Goal: Task Accomplishment & Management: Manage account settings

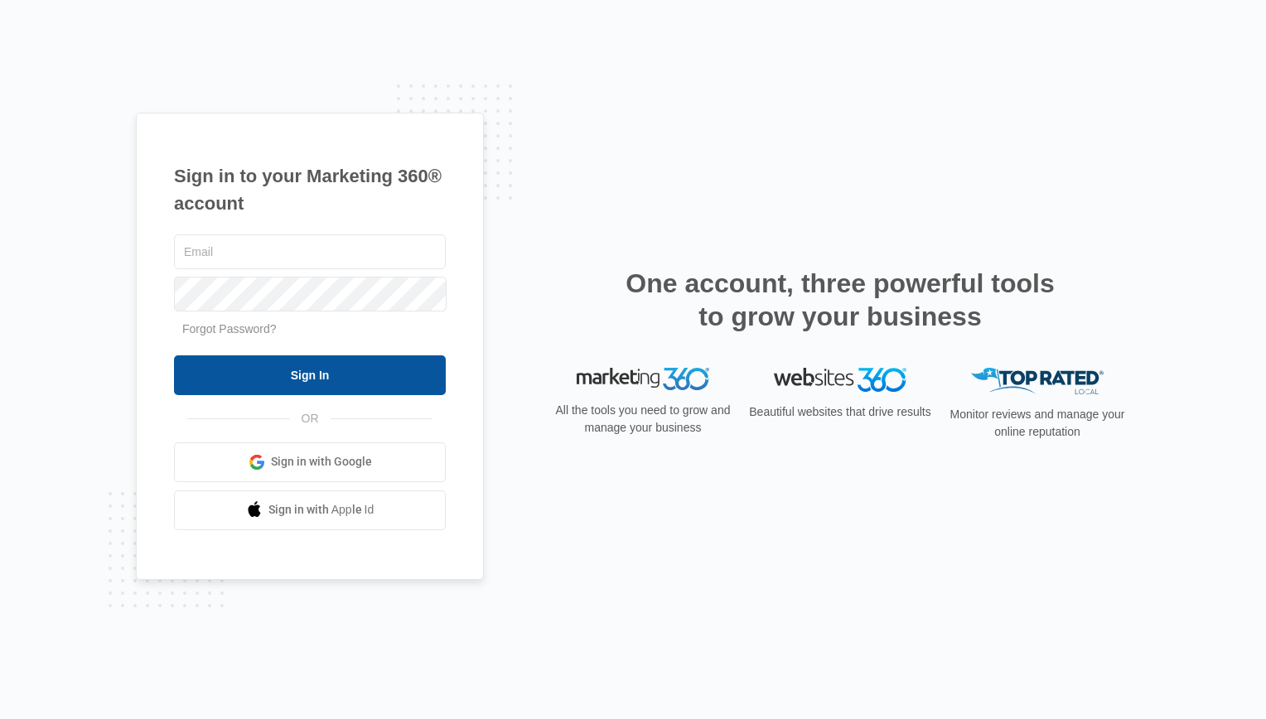
type input "[PERSON_NAME][EMAIL_ADDRESS][DOMAIN_NAME]"
click at [222, 367] on input "Sign In" at bounding box center [310, 376] width 272 height 40
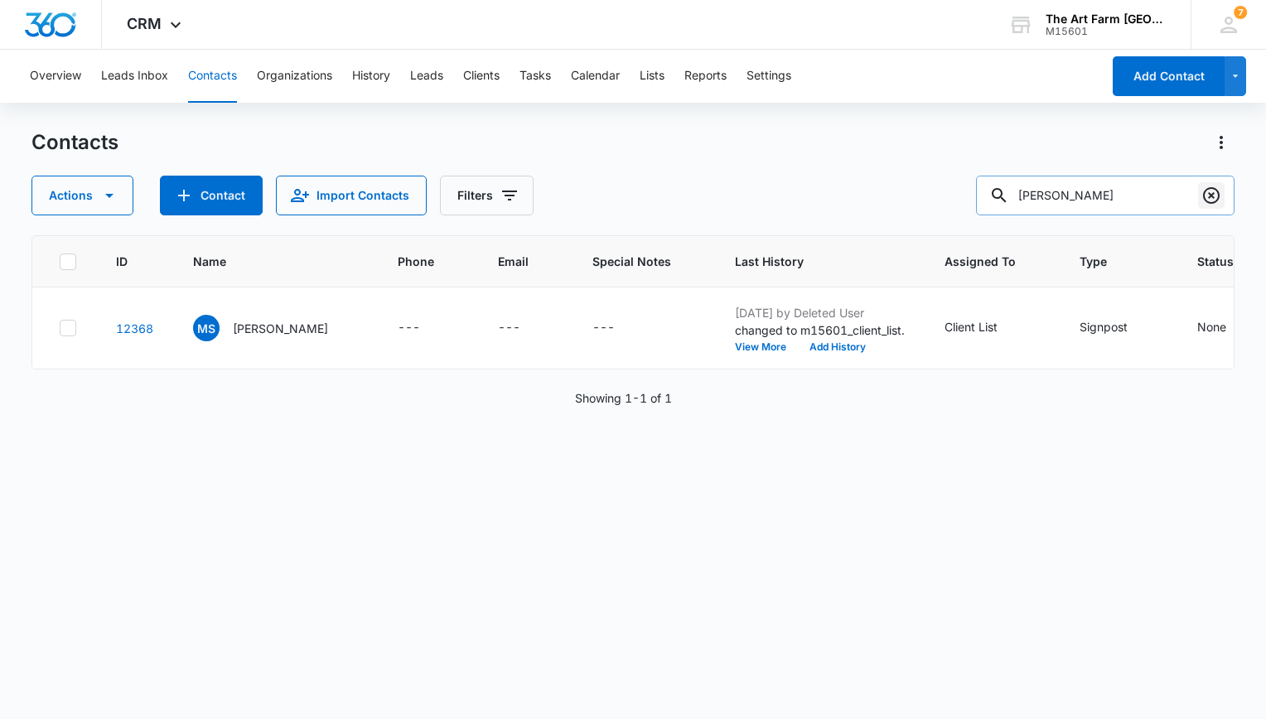
click at [1208, 200] on icon "Clear" at bounding box center [1212, 196] width 20 height 20
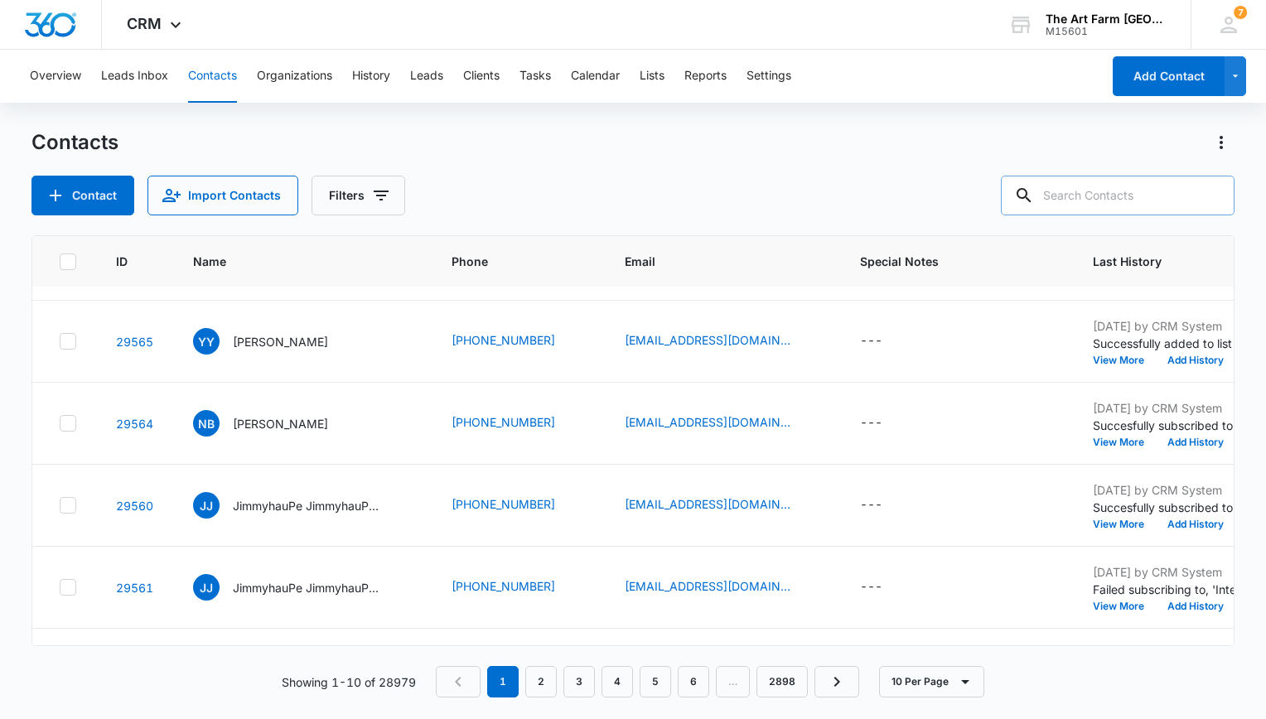
scroll to position [72, 0]
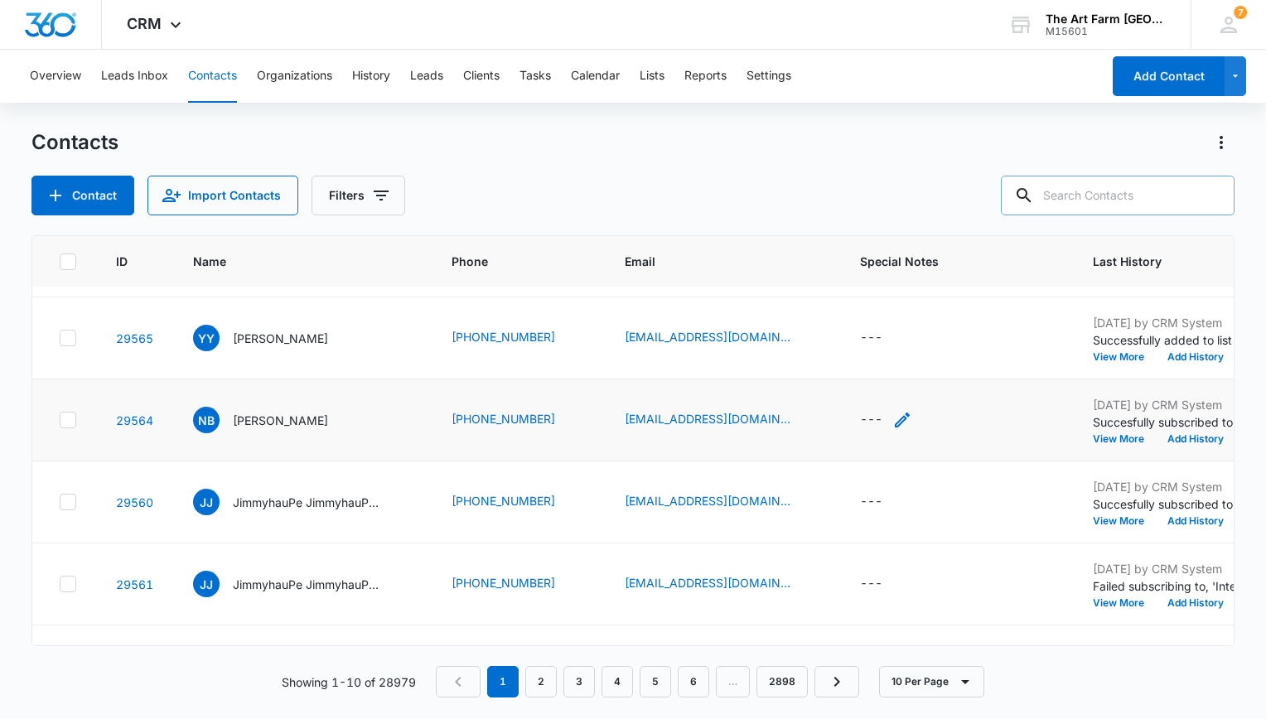
click at [893, 414] on icon "Special Notes - - Select to Edit Field" at bounding box center [903, 420] width 20 height 20
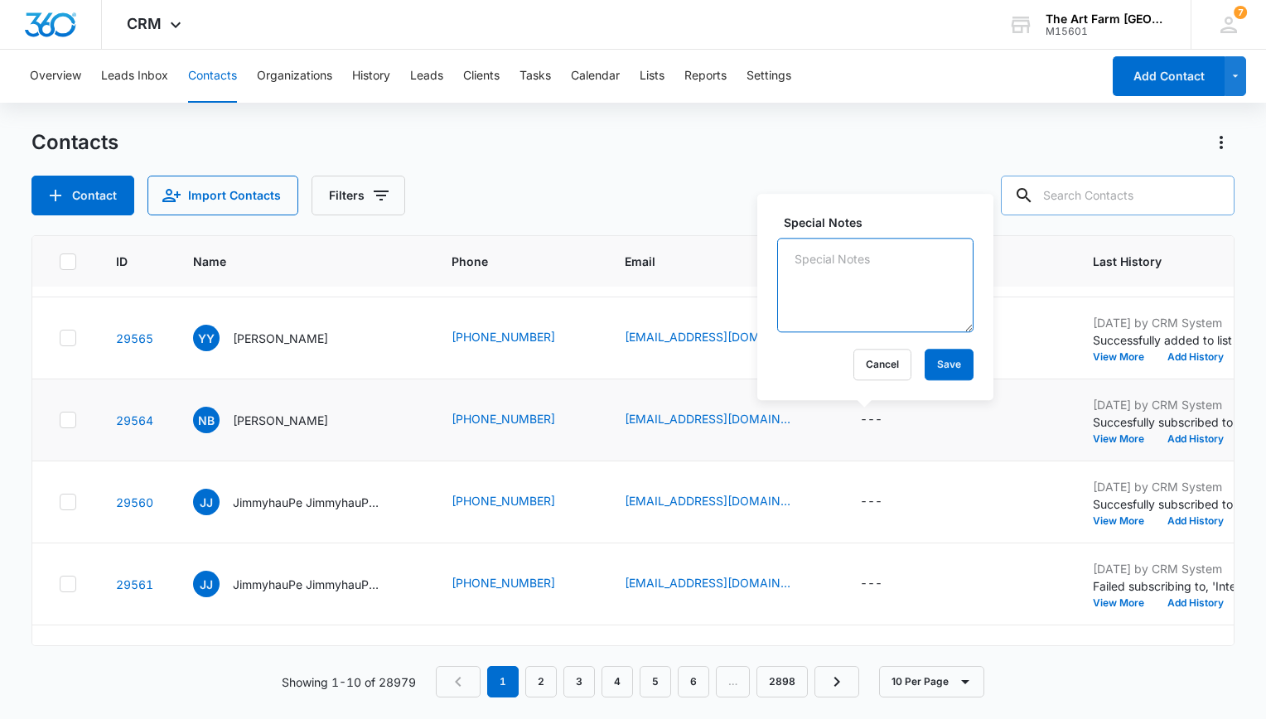
click at [866, 303] on textarea "Special Notes" at bounding box center [875, 285] width 196 height 94
type textarea "[PERSON_NAME] 8/12"
click at [925, 361] on button "Save" at bounding box center [949, 364] width 49 height 31
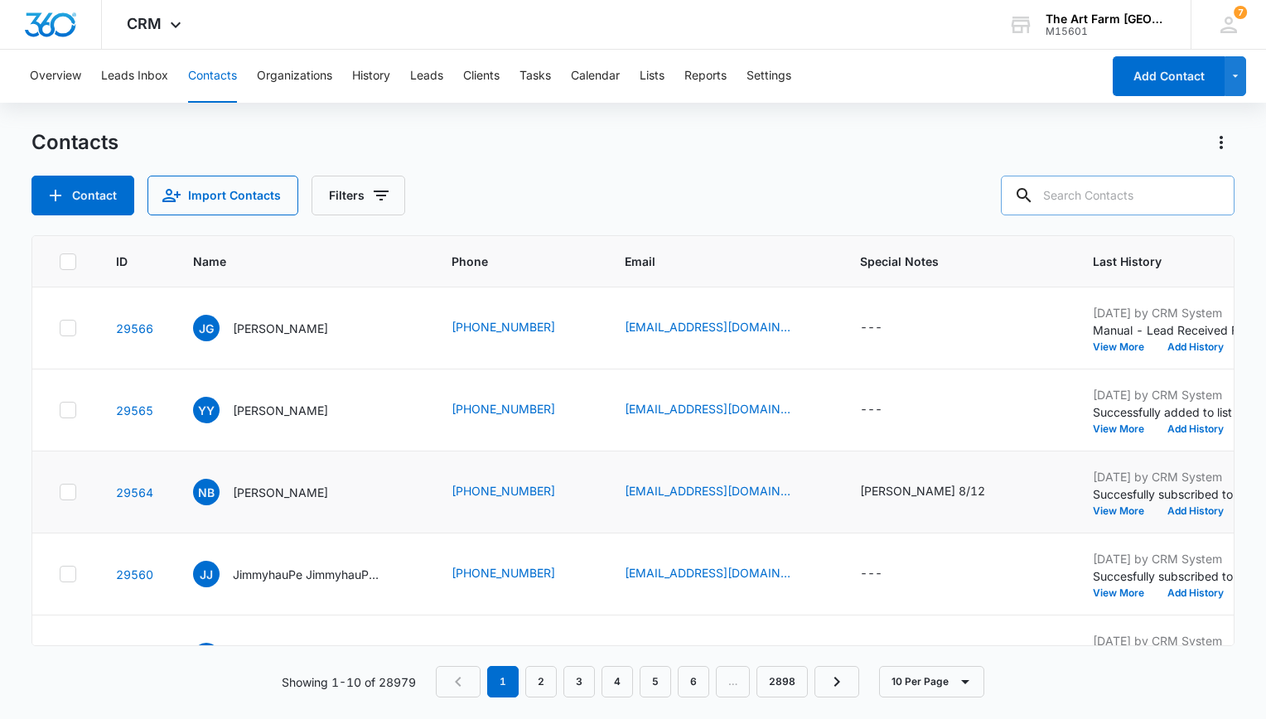
scroll to position [2, 0]
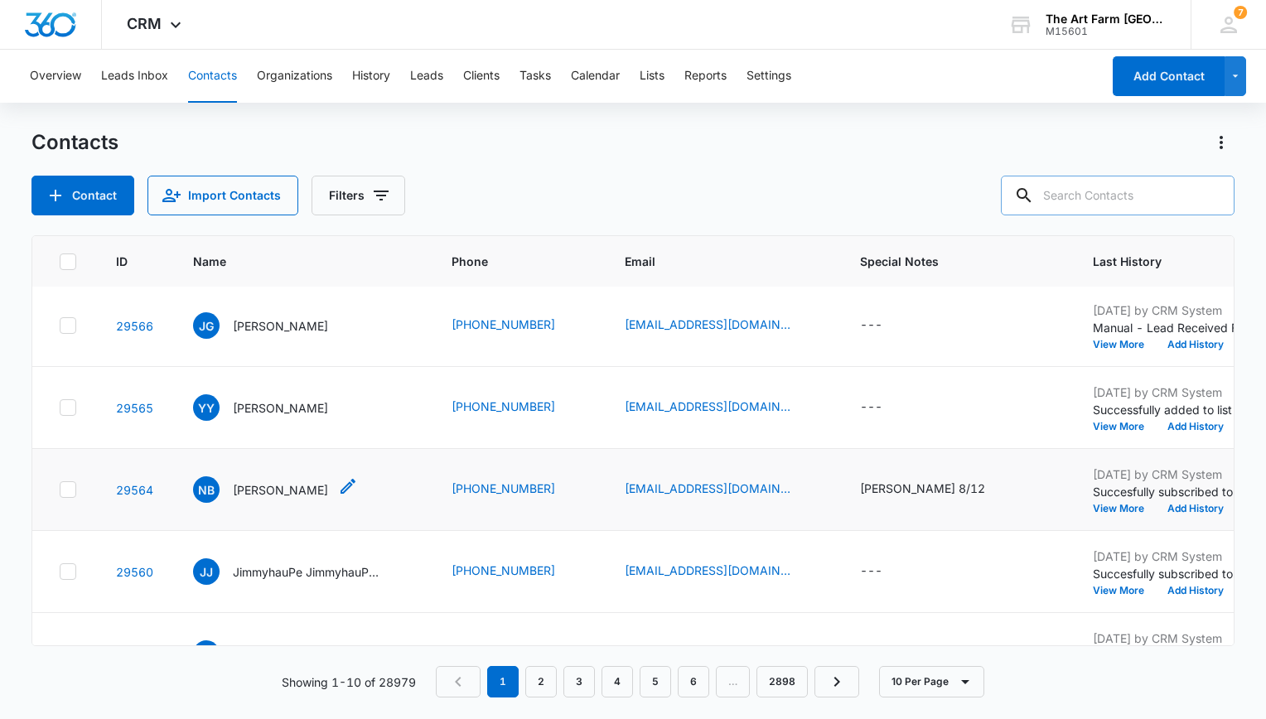
click at [271, 485] on p "[PERSON_NAME]" at bounding box center [280, 490] width 95 height 17
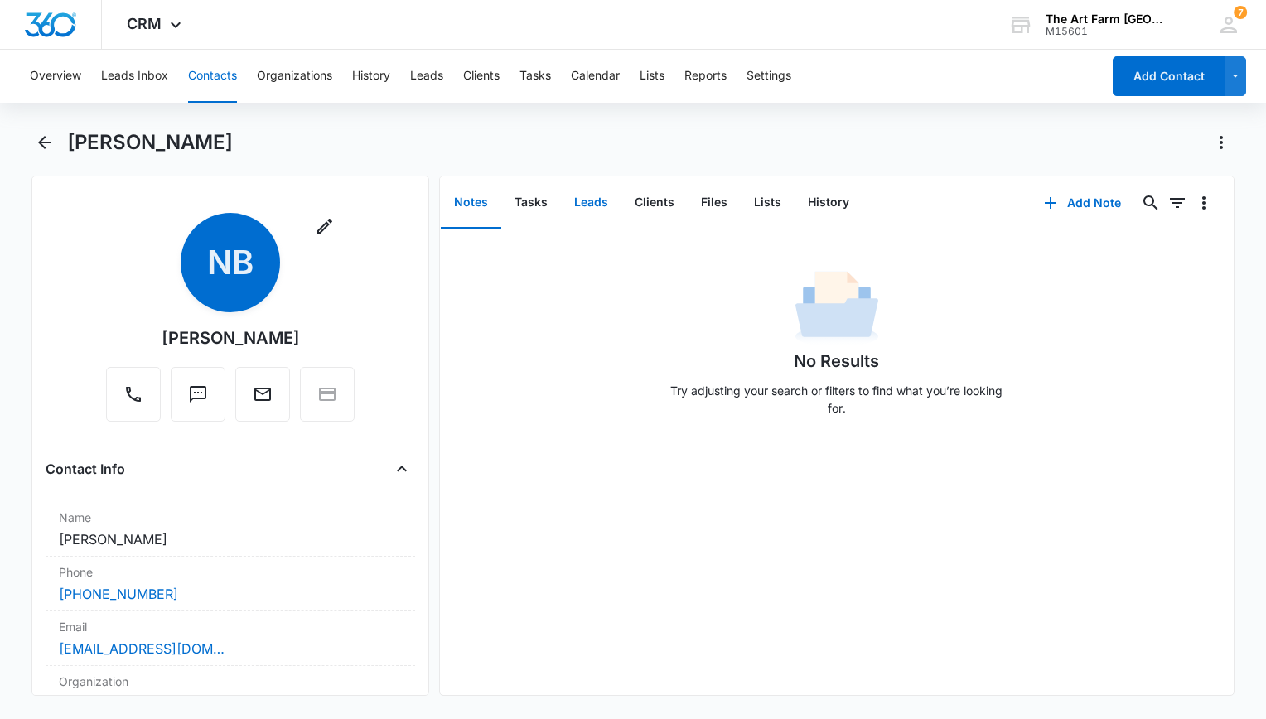
click at [593, 201] on button "Leads" at bounding box center [591, 202] width 61 height 51
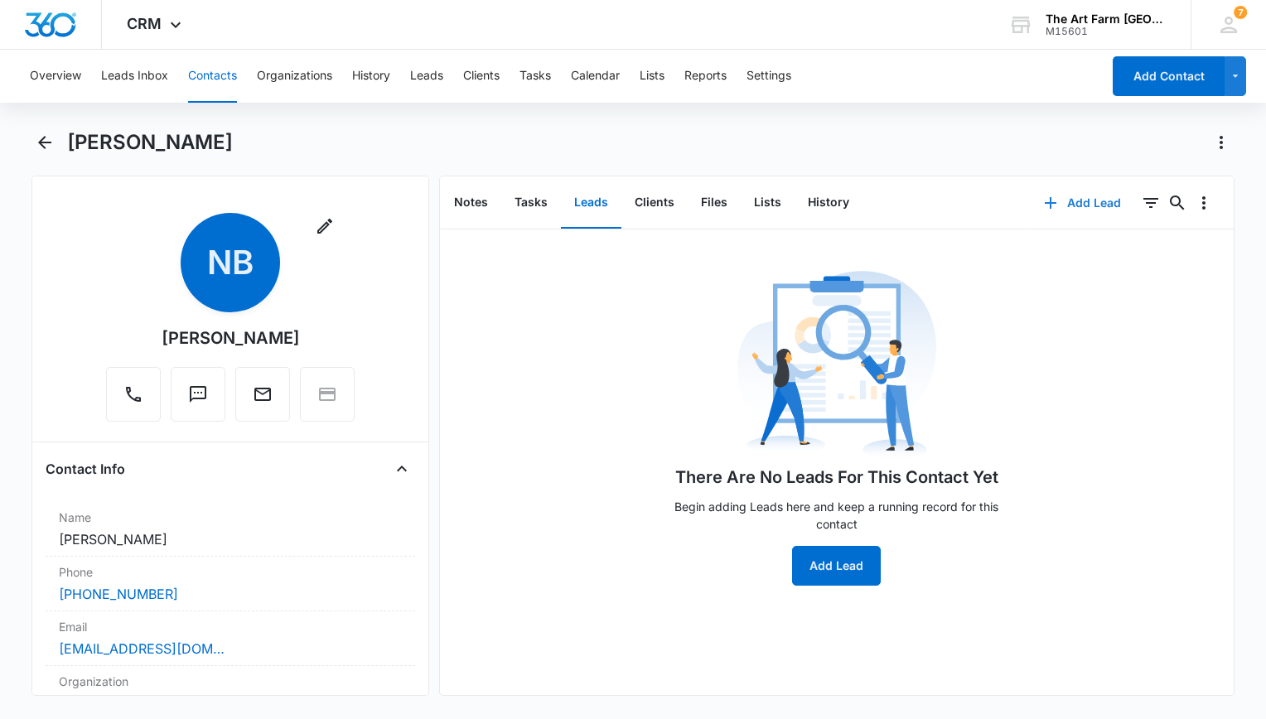
click at [1071, 201] on button "Add Lead" at bounding box center [1083, 203] width 110 height 40
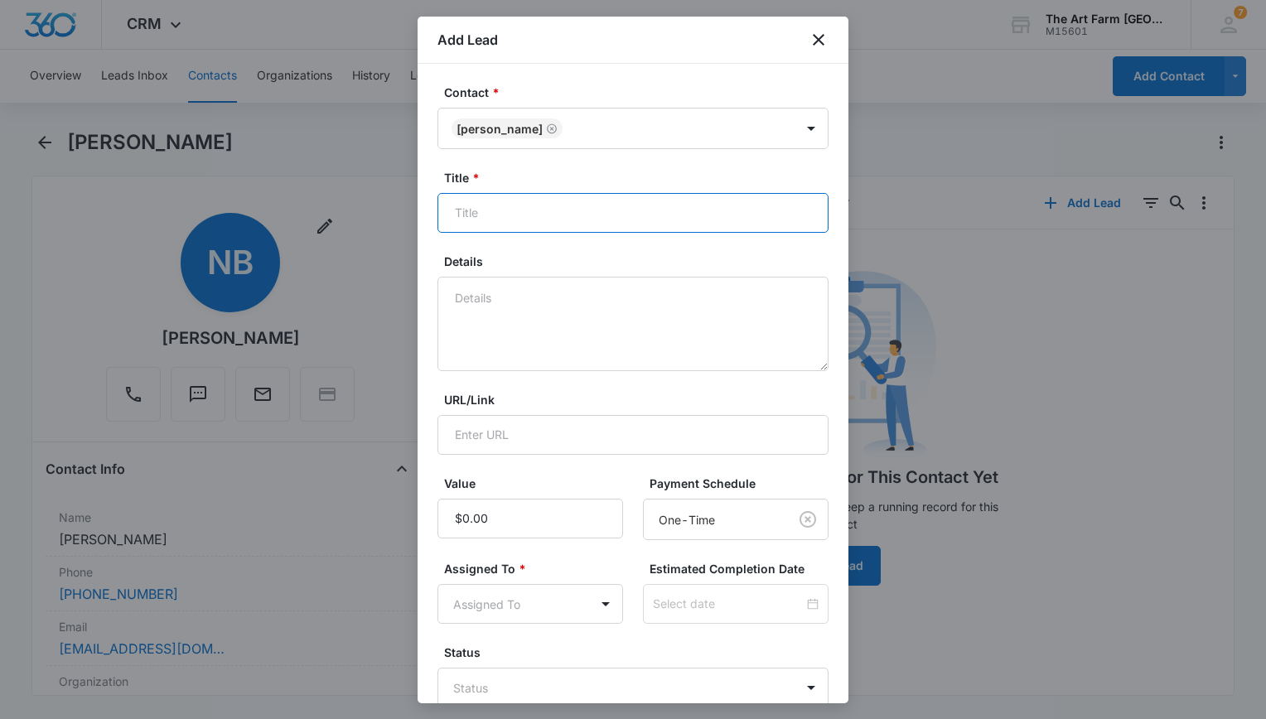
click at [591, 229] on input "Title *" at bounding box center [633, 213] width 391 height 40
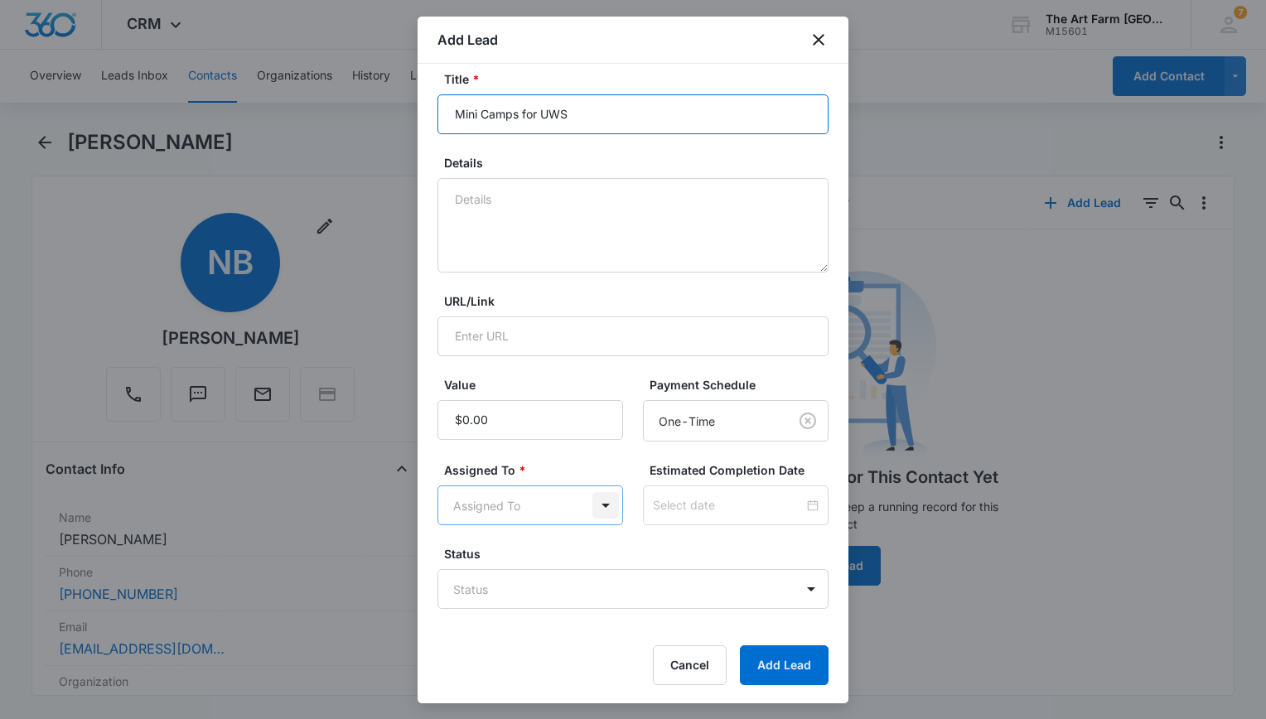
type input "Mini Camps for UWS"
click at [598, 496] on body "CRM Apps Websites CRM Brand The Art Farm NYC M15601 Your Accounts View All 7 EH…" at bounding box center [633, 359] width 1266 height 719
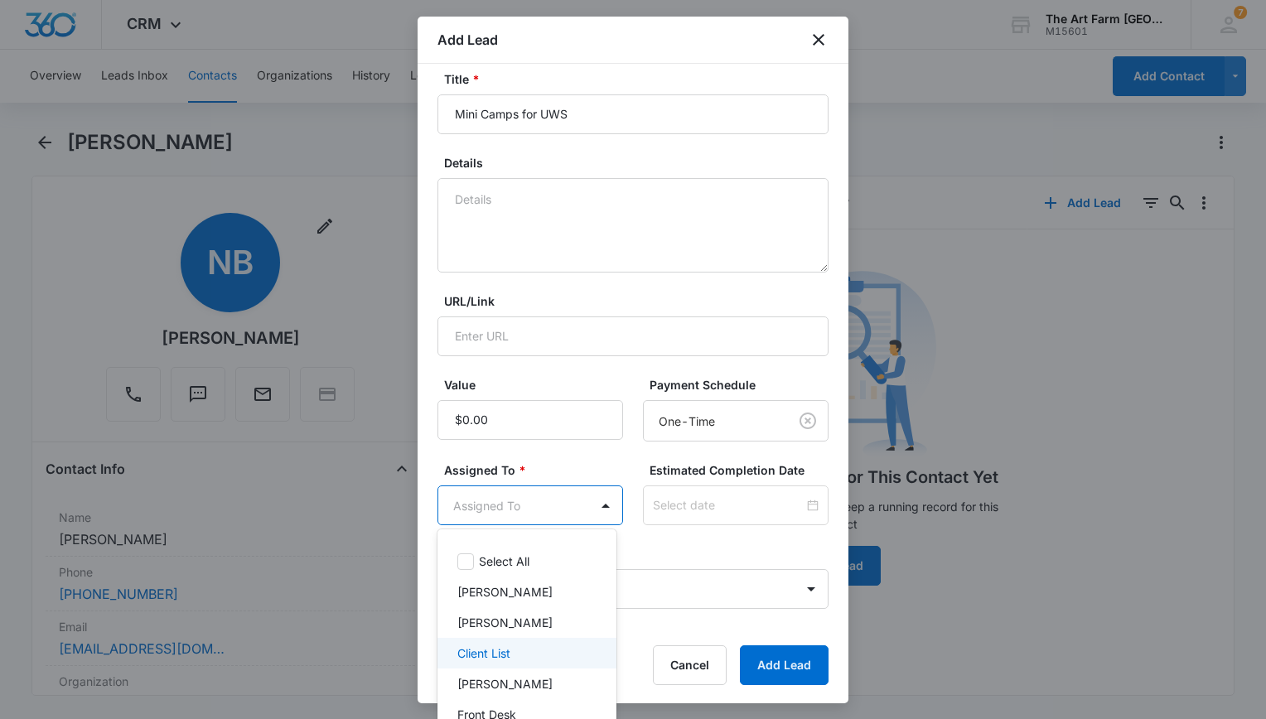
click at [496, 677] on p "[PERSON_NAME]" at bounding box center [505, 684] width 95 height 17
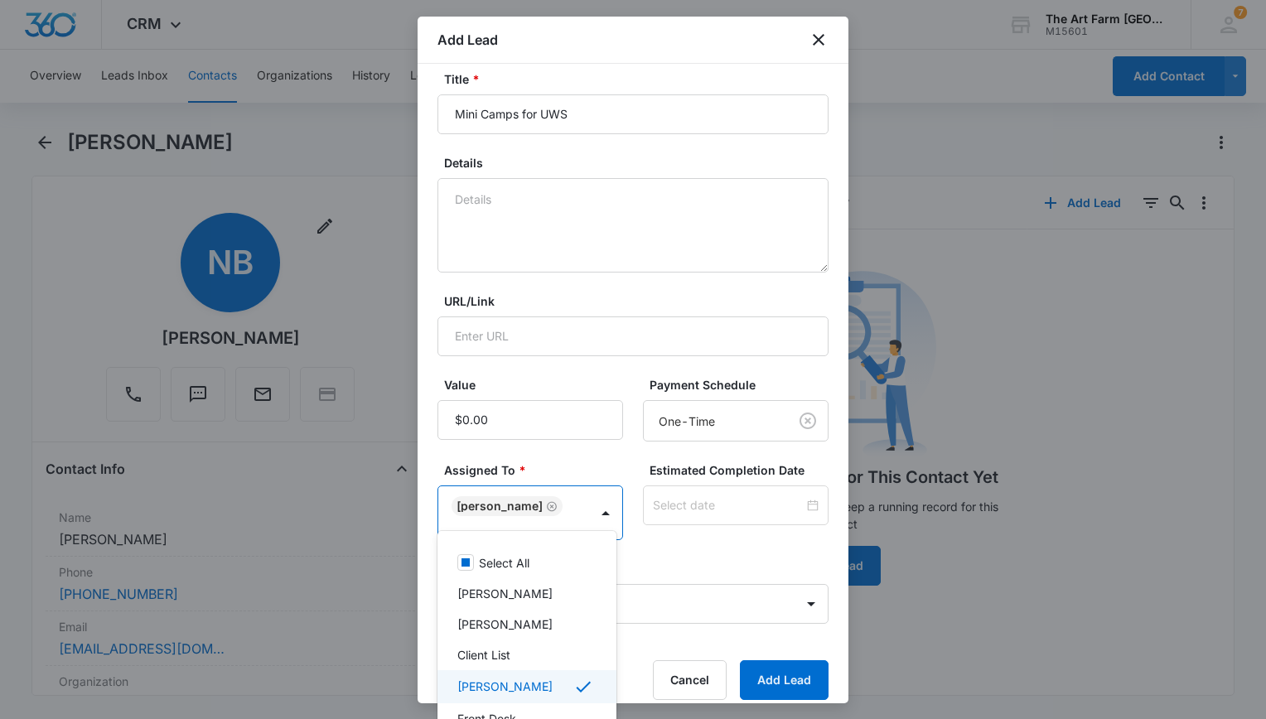
click at [786, 676] on div at bounding box center [633, 359] width 1266 height 719
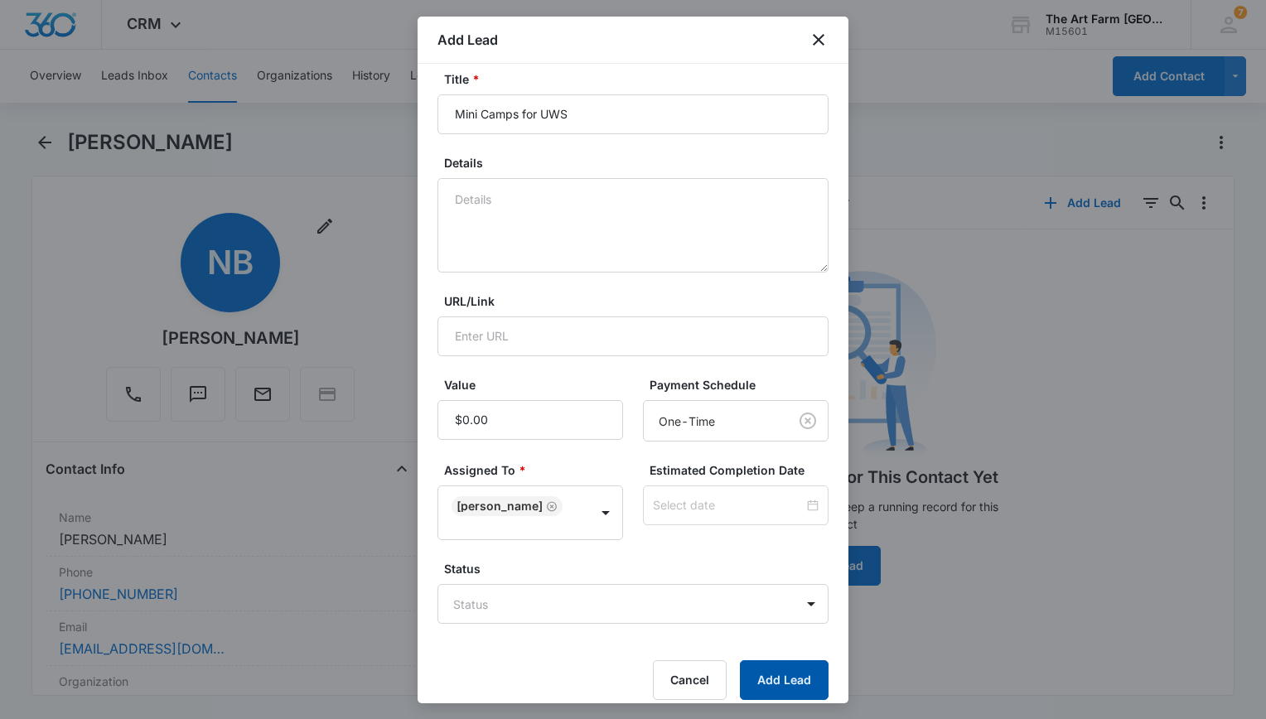
click at [786, 676] on button "Add Lead" at bounding box center [784, 681] width 89 height 40
